Goal: Task Accomplishment & Management: Manage account settings

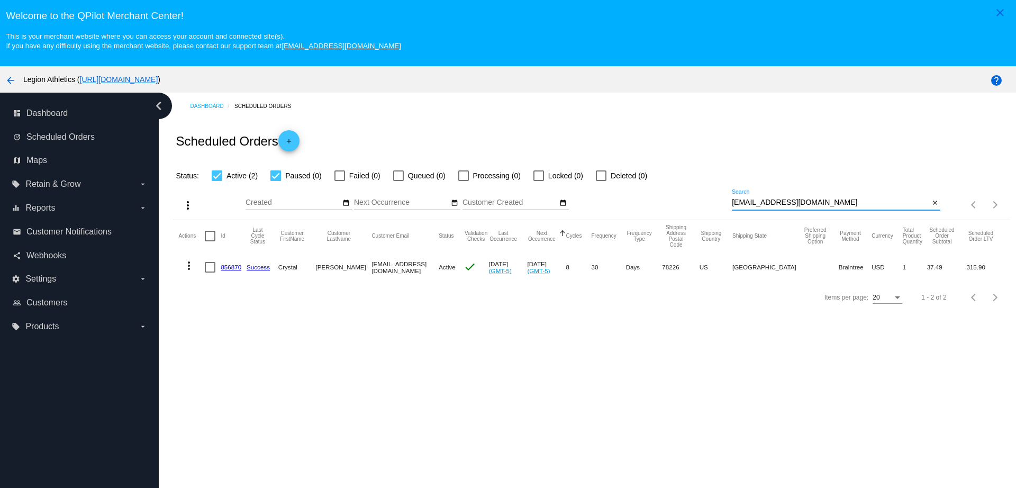
click at [707, 197] on div "more_vert Aug Jan Feb Mar [DATE]" at bounding box center [591, 201] width 837 height 38
type input "[EMAIL_ADDRESS][DOMAIN_NAME]"
click at [235, 270] on mat-cell "357983" at bounding box center [234, 267] width 26 height 31
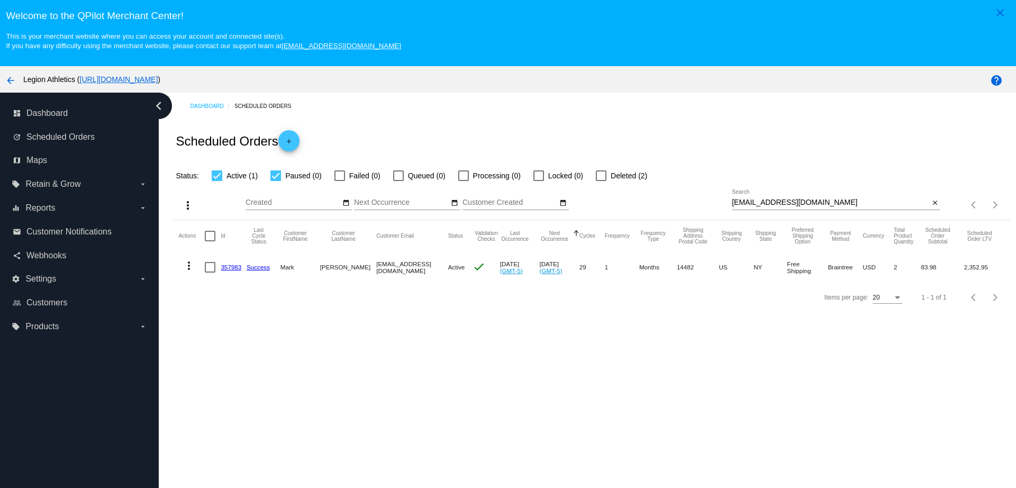
click at [235, 269] on link "357983" at bounding box center [231, 267] width 21 height 7
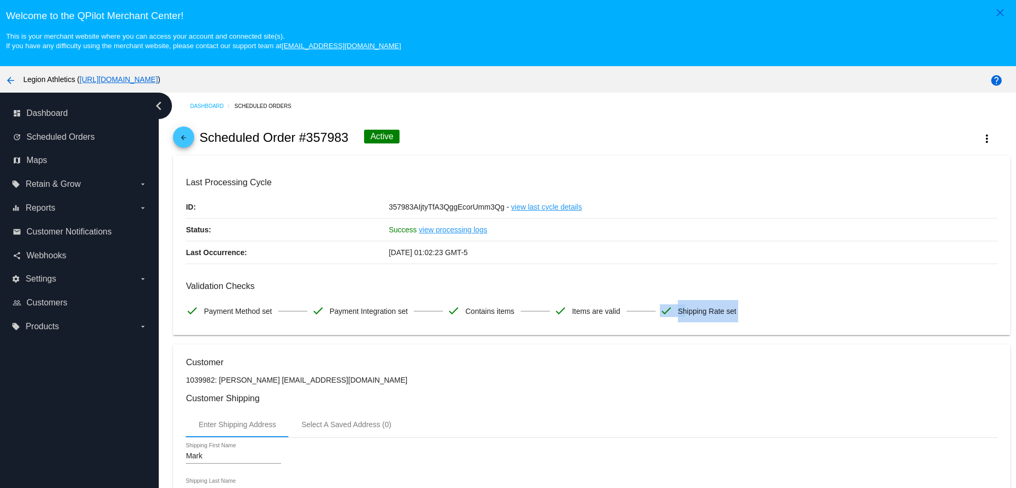
drag, startPoint x: 570, startPoint y: 332, endPoint x: 589, endPoint y: 315, distance: 25.5
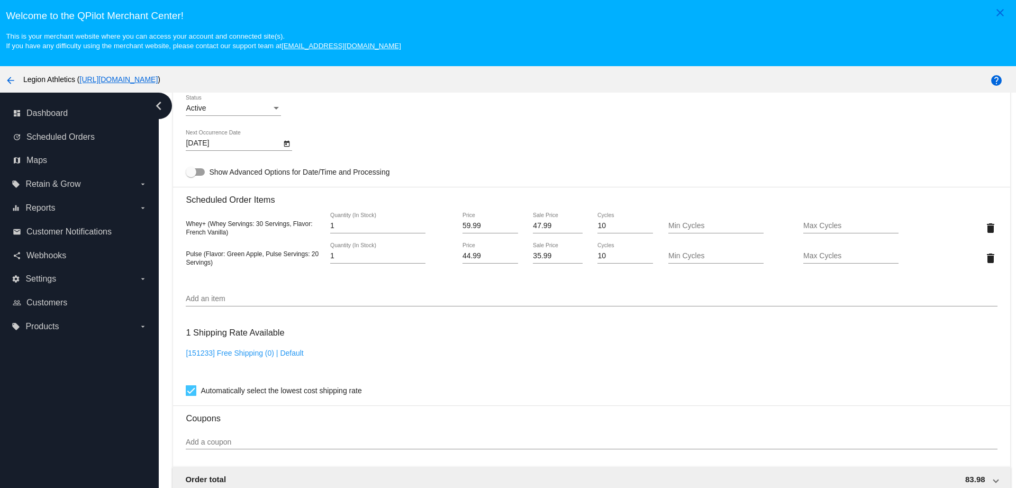
scroll to position [661, 0]
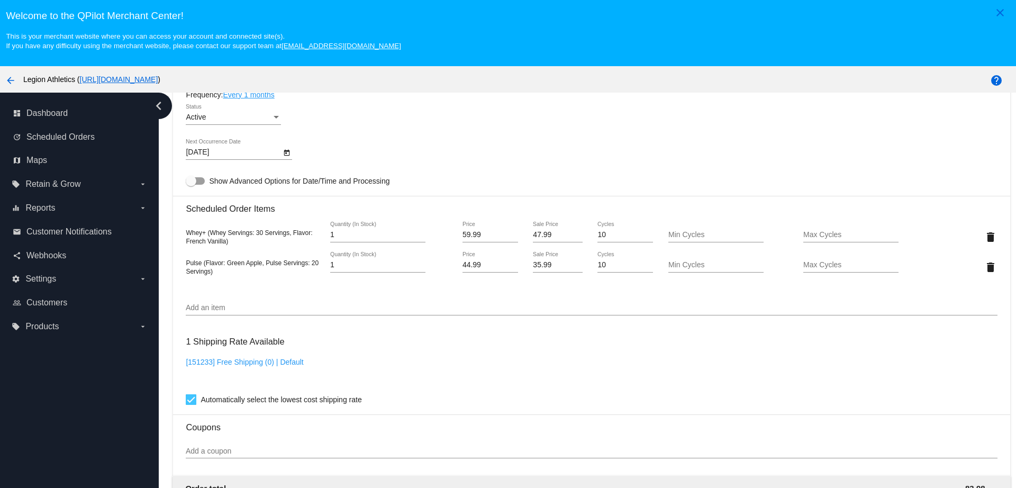
click at [258, 301] on div "Add an item" at bounding box center [591, 305] width 811 height 21
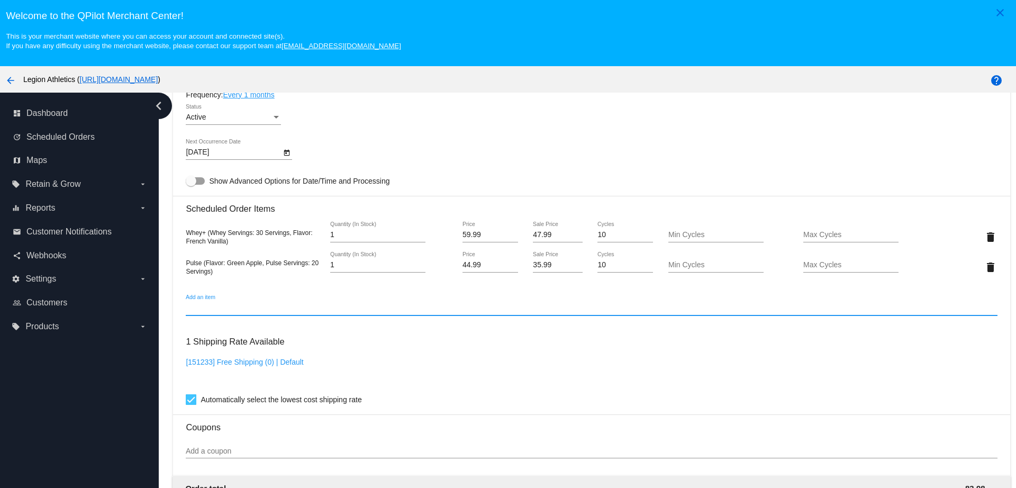
paste input "2712075"
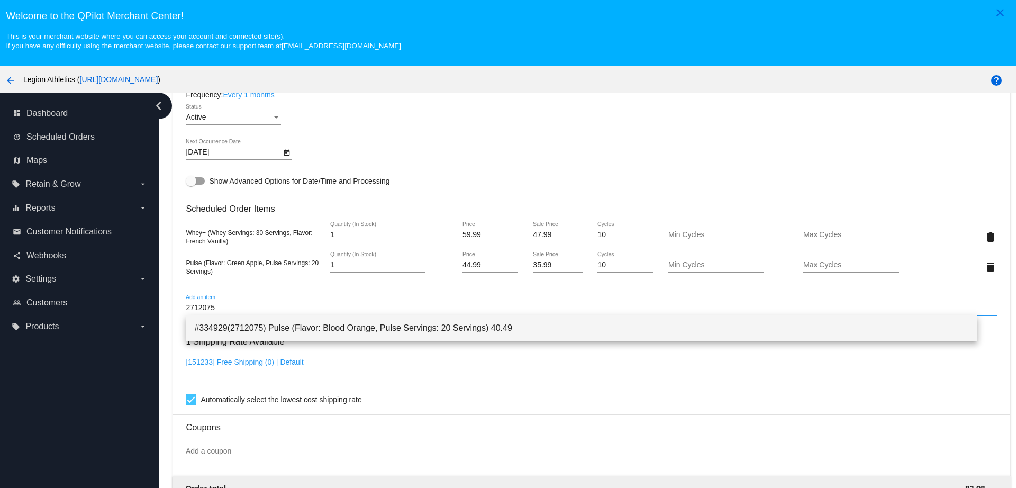
type input "2712075"
click at [272, 329] on span "#334929(2712075) Pulse (Flavor: Blood Orange, Pulse Servings: 20 Servings) 40.49" at bounding box center [581, 327] width 774 height 25
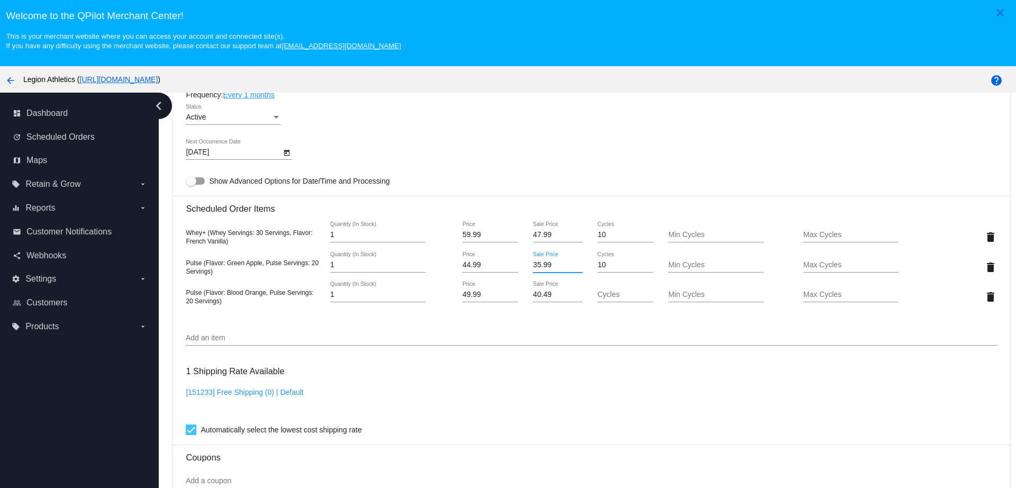
drag, startPoint x: 548, startPoint y: 265, endPoint x: 503, endPoint y: 268, distance: 45.6
click at [503, 268] on div "Pulse (Flavor: Green Apple, Pulse Servings: 20 Servings) 1 Quantity (In Stock) …" at bounding box center [591, 267] width 811 height 30
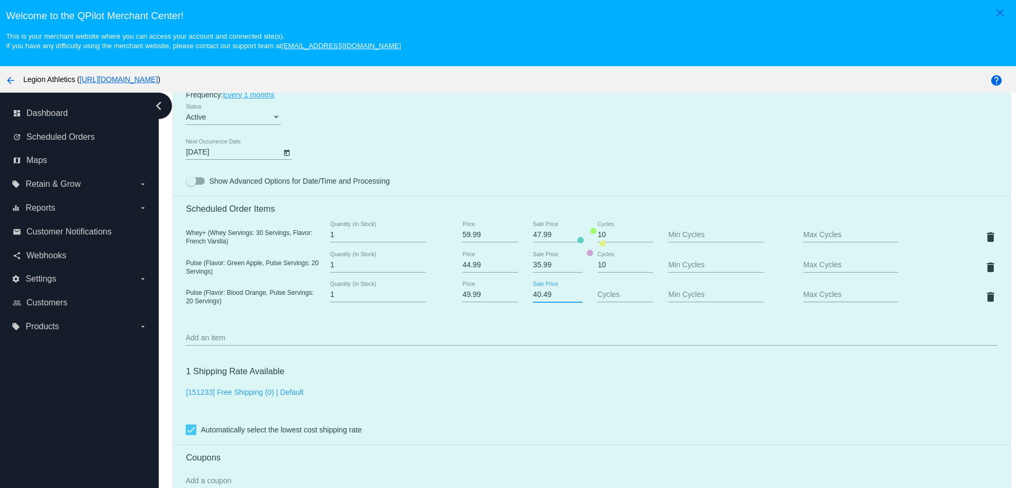
paste input "35.9"
click at [497, 297] on mat-card "Customer 1039982: Mark Fiscus Mash4019@gmail.com Customer Shipping Enter Shippi…" at bounding box center [591, 242] width 837 height 1118
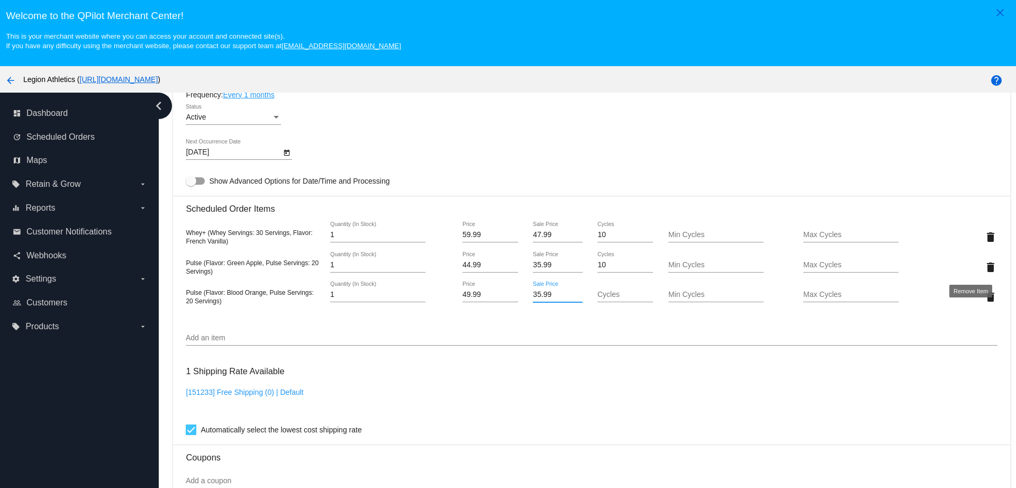
type input "35.99"
click at [969, 261] on mat-card "Customer 1039982: Mark Fiscus Mash4019@gmail.com Customer Shipping Enter Shippi…" at bounding box center [591, 242] width 837 height 1118
click at [607, 325] on div "Add an item" at bounding box center [591, 335] width 811 height 21
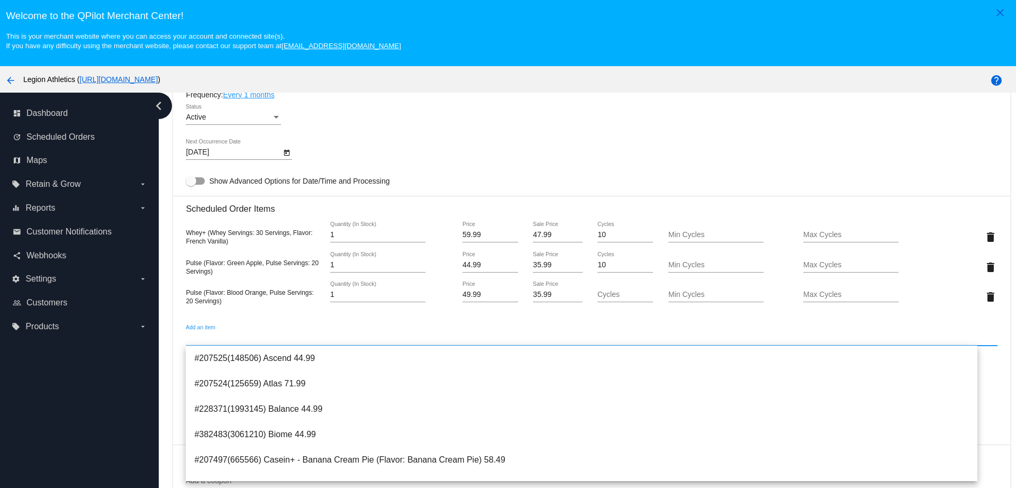
click at [606, 297] on input "Cycles" at bounding box center [625, 295] width 56 height 8
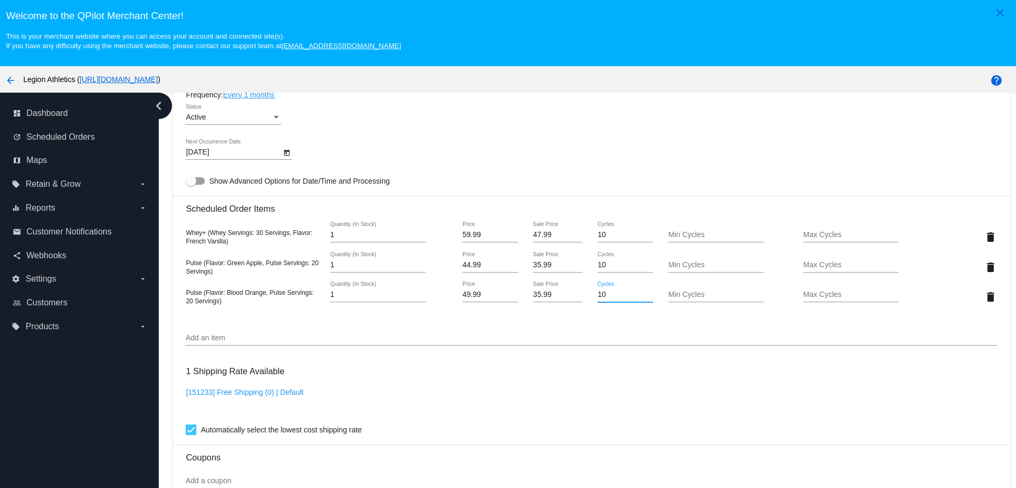
type input "10"
click at [582, 341] on mat-card "Customer 1039982: Mark Fiscus Mash4019@gmail.com Customer Shipping Enter Shippi…" at bounding box center [591, 242] width 837 height 1118
click at [984, 265] on mat-icon "delete" at bounding box center [990, 267] width 13 height 13
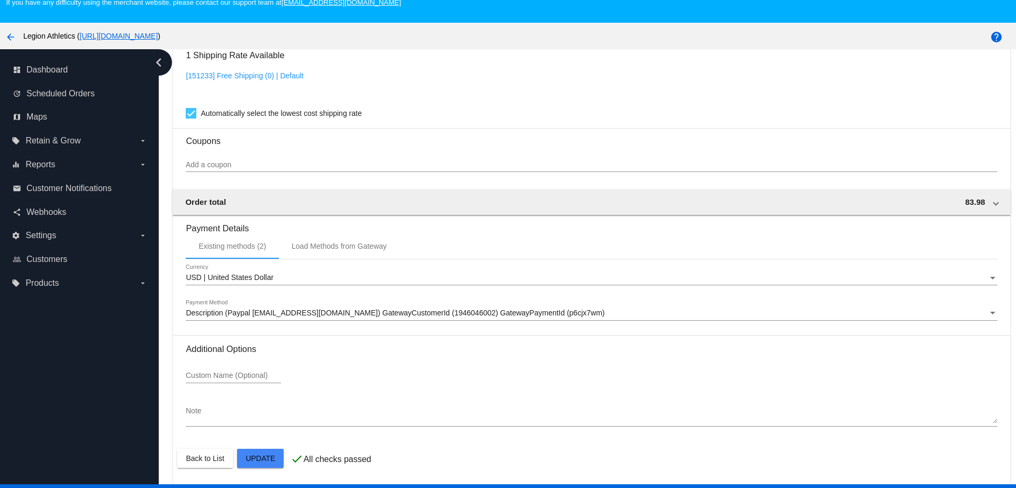
scroll to position [66, 0]
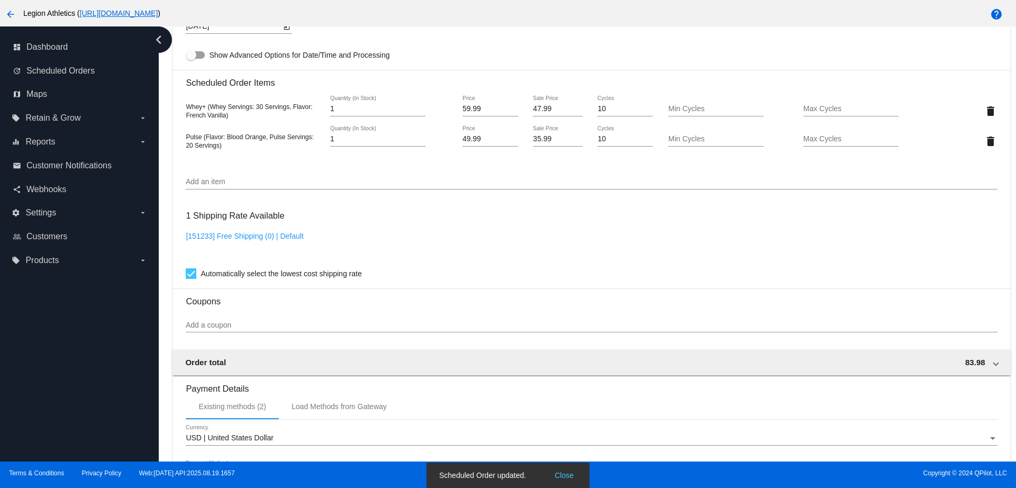
scroll to position [574, 0]
